Goal: Consume media (video, audio): Consume media (video, audio)

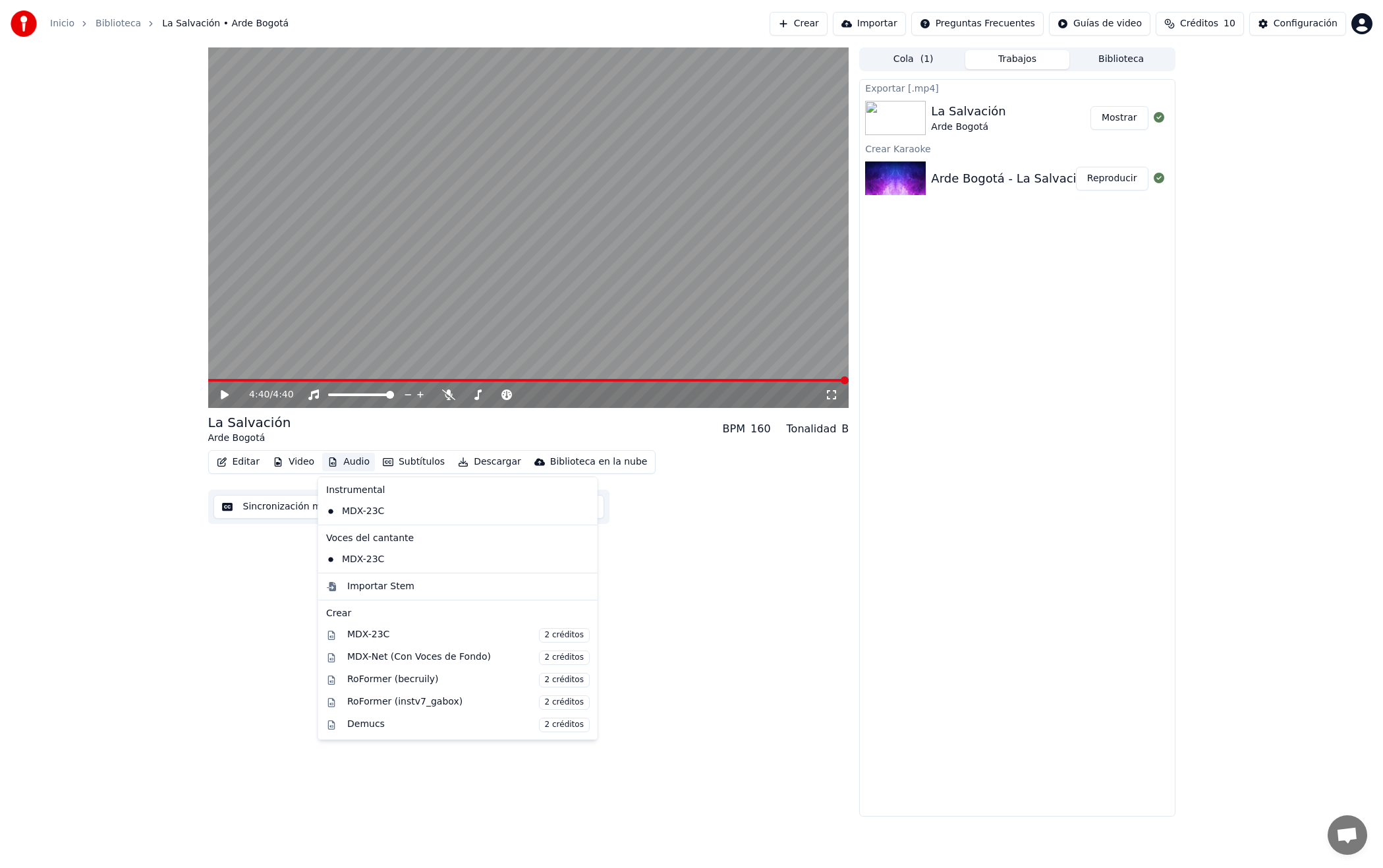
click at [347, 458] on button "Audio" at bounding box center [348, 462] width 53 height 19
click at [358, 558] on div "MDX-23C" at bounding box center [448, 559] width 254 height 21
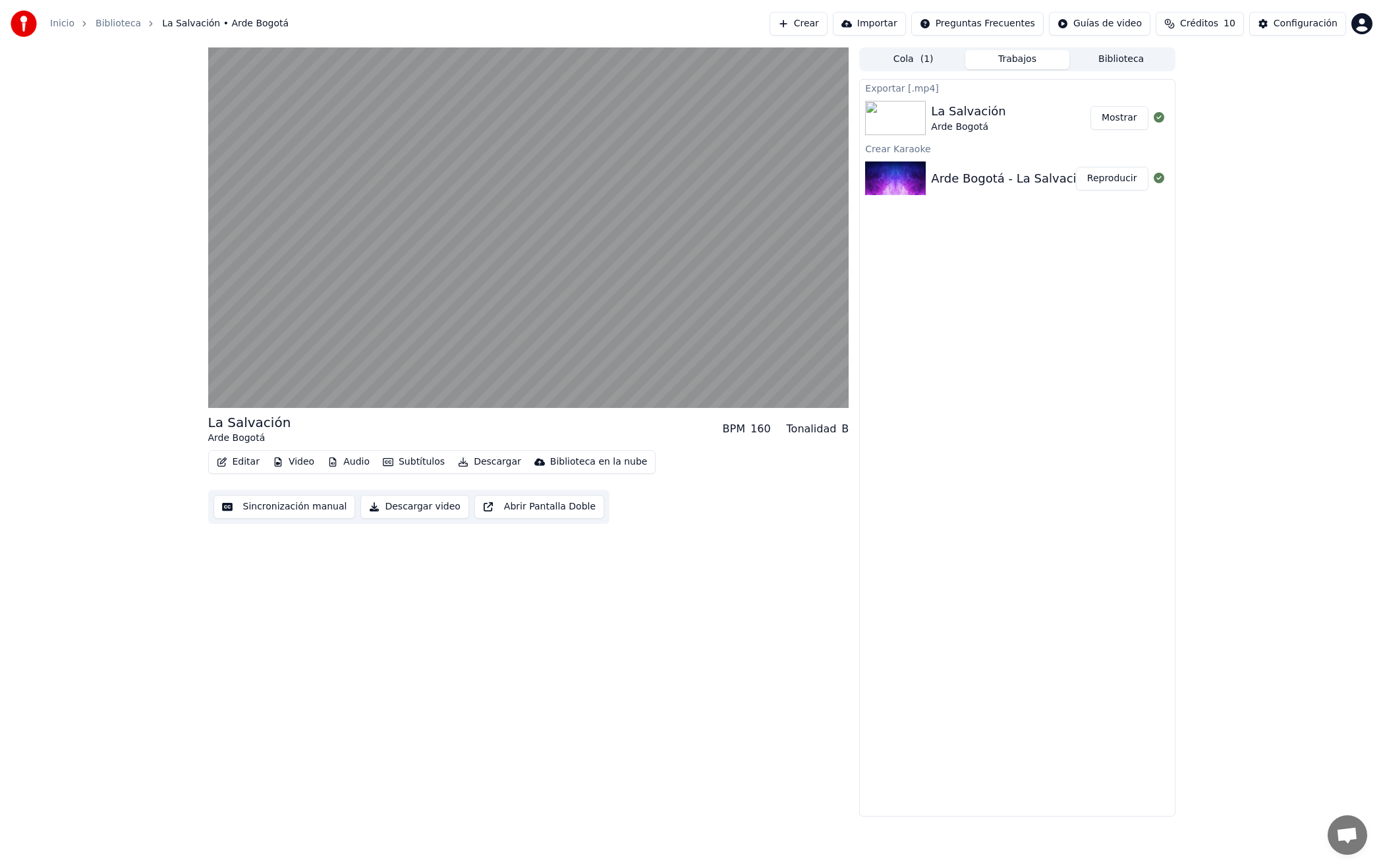
drag, startPoint x: 423, startPoint y: 622, endPoint x: 416, endPoint y: 589, distance: 33.7
click at [423, 622] on div "La Salvación Arde Bogotá BPM 160 Tonalidad B Editar Video Audio Subtítulos De…" at bounding box center [529, 432] width 641 height 769
click at [217, 398] on div "0:05 / 4:40" at bounding box center [528, 394] width 630 height 13
click at [225, 394] on icon at bounding box center [234, 394] width 31 height 10
click at [353, 463] on button "Audio" at bounding box center [348, 462] width 53 height 19
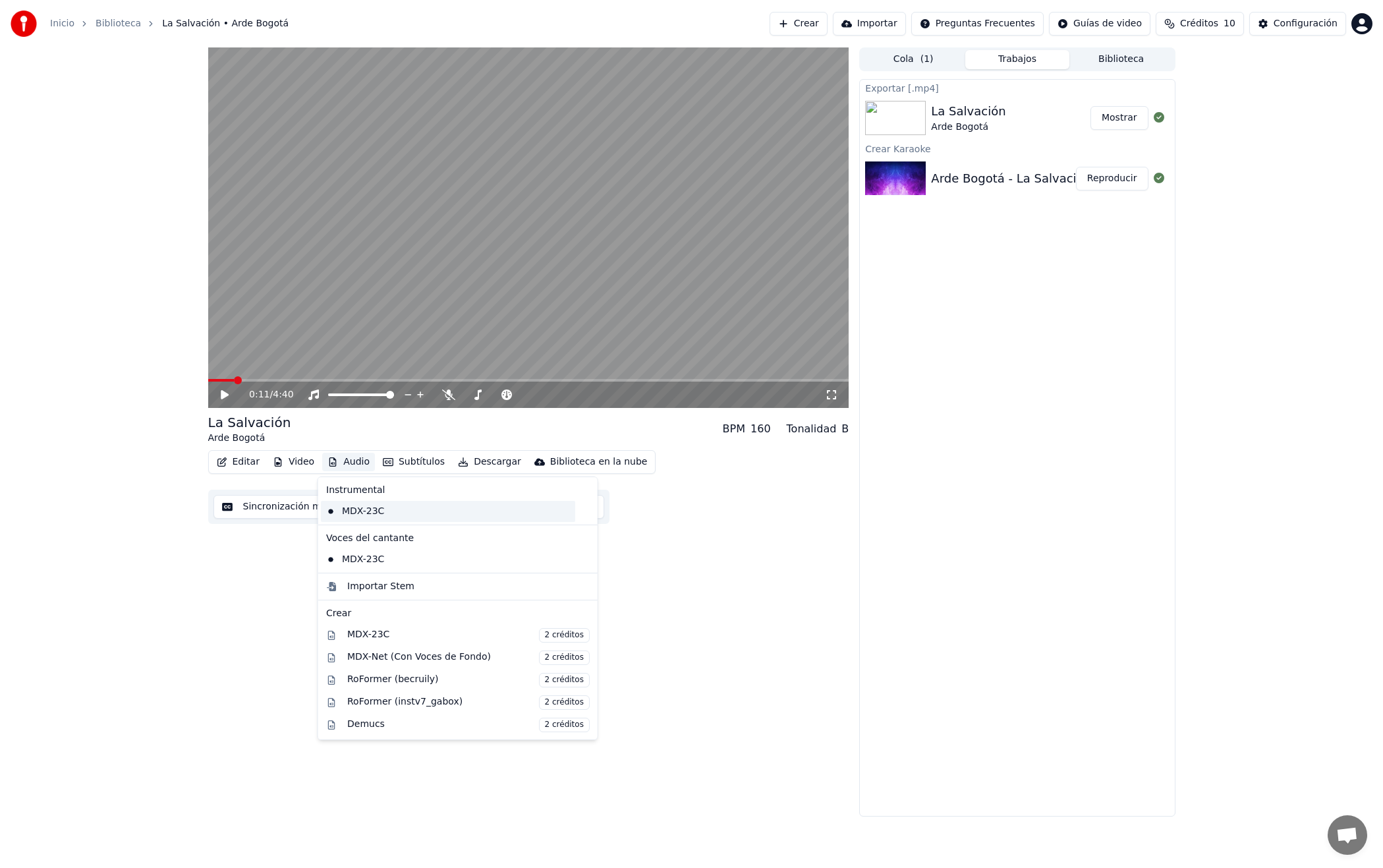
click at [362, 508] on div "MDX-23C" at bounding box center [448, 511] width 254 height 21
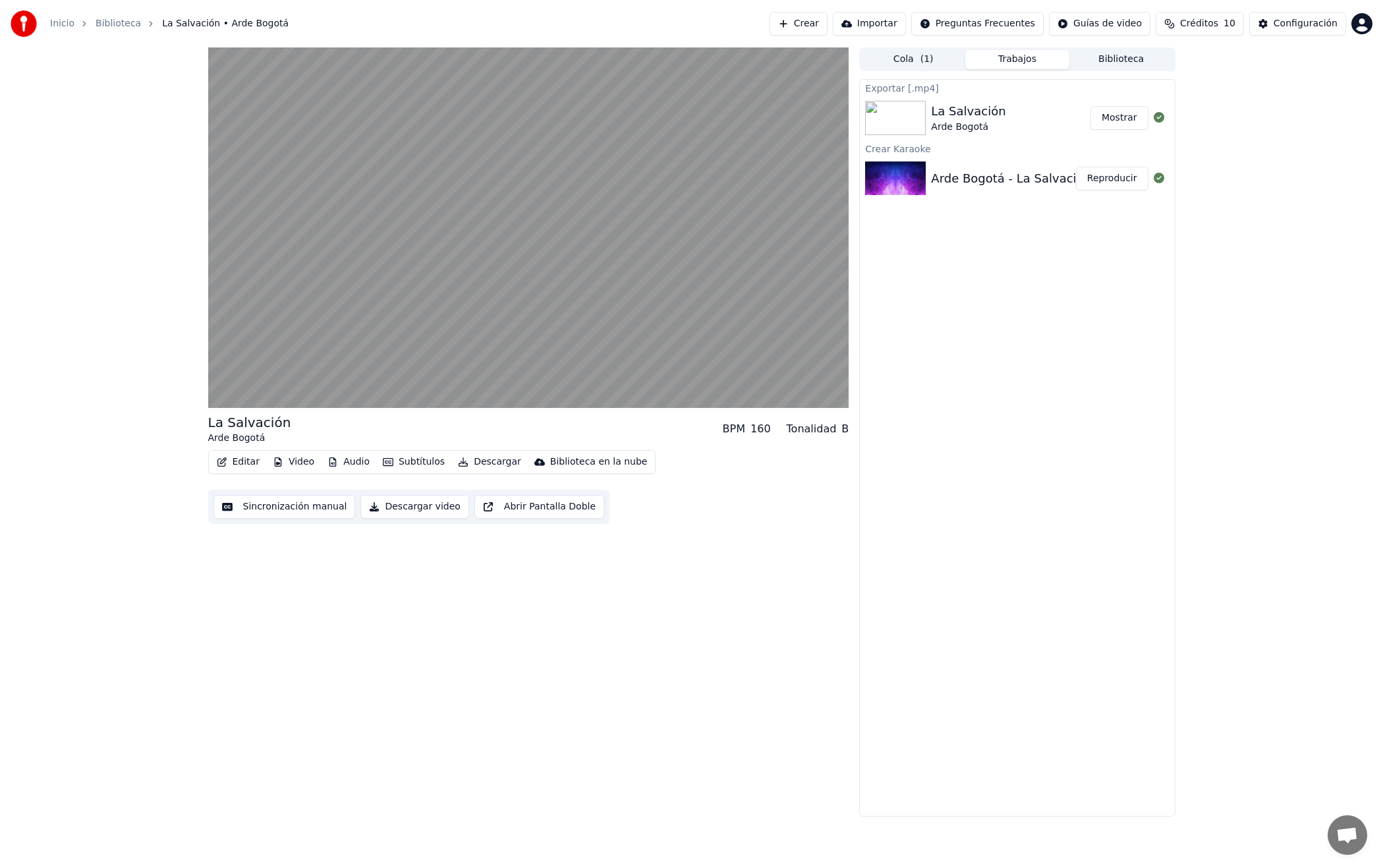
click at [350, 459] on button "Audio" at bounding box center [348, 462] width 53 height 19
click at [746, 523] on div "Editar Video Audio Subtítulos Descargar Biblioteca en la nube Sincronización ma…" at bounding box center [529, 487] width 641 height 74
click at [615, 463] on div "Biblioteca en la nube" at bounding box center [599, 462] width 97 height 13
click at [700, 568] on div "La Salvación Arde Bogotá BPM 160 Tonalidad B Editar Video Audio Subtítulos De…" at bounding box center [529, 432] width 641 height 769
click at [1026, 435] on div "Exportar [.mp4] La Salvación Arde Bogotá Mostrar Crear Karaoke Arde Bogotá -…" at bounding box center [1017, 448] width 316 height 738
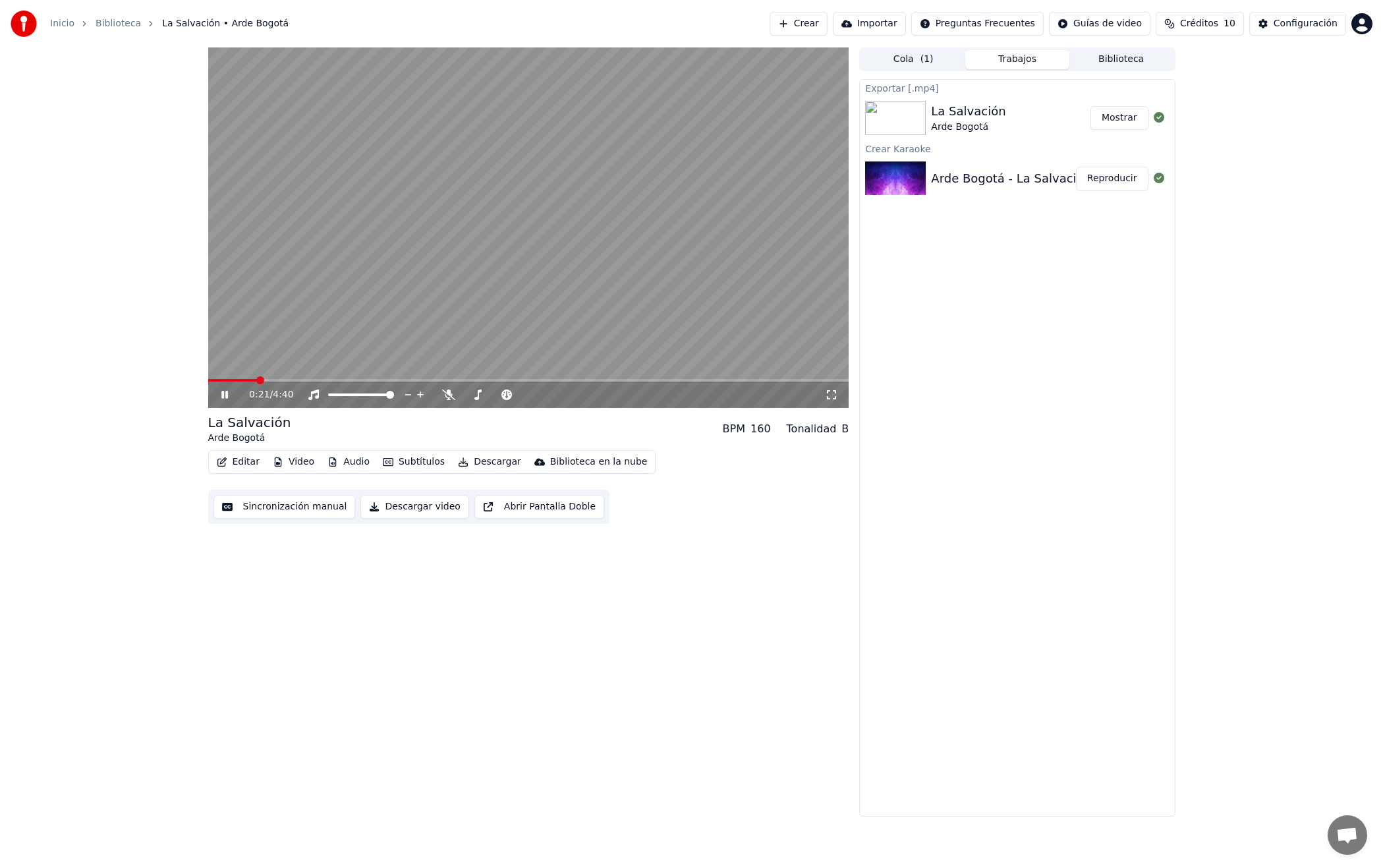
click at [225, 397] on icon at bounding box center [234, 394] width 31 height 10
click at [1123, 561] on div "Exportar [.mp4] La Salvación Arde Bogotá Mostrar Crear Karaoke Arde Bogotá -…" at bounding box center [1017, 448] width 316 height 738
